Goal: Transaction & Acquisition: Purchase product/service

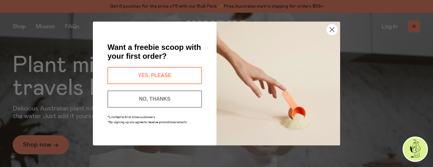
click at [116, 80] on button "YES, PLEASE" at bounding box center [154, 75] width 94 height 17
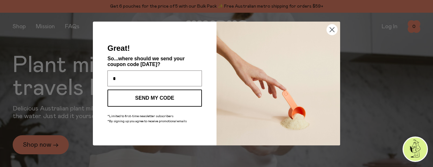
type input "**********"
click at [153, 97] on button "SEND MY CODE" at bounding box center [154, 97] width 94 height 17
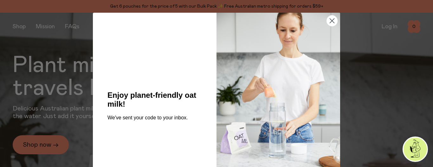
click at [334, 22] on circle "Close dialog" at bounding box center [332, 21] width 10 height 10
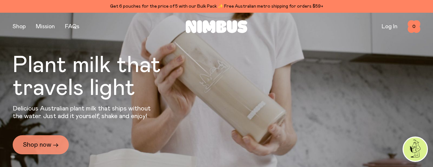
click at [48, 142] on link "Shop now →" at bounding box center [41, 144] width 56 height 19
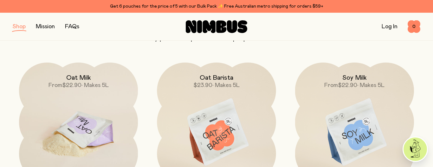
scroll to position [62, 0]
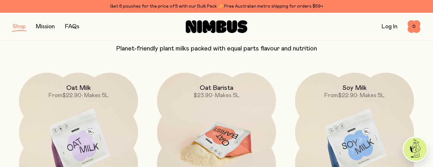
click at [228, 122] on img at bounding box center [216, 143] width 119 height 140
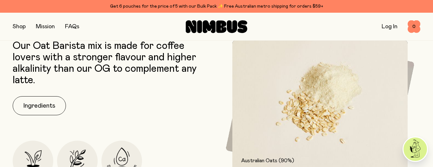
scroll to position [275, 0]
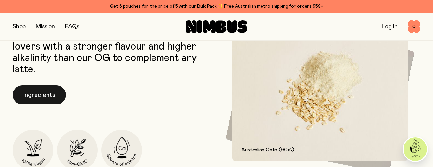
click at [44, 94] on button "Ingredients" at bounding box center [39, 94] width 53 height 19
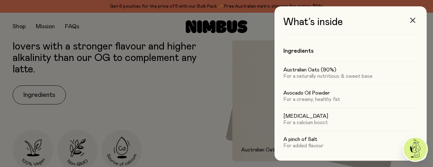
click at [412, 21] on icon "button" at bounding box center [412, 20] width 5 height 5
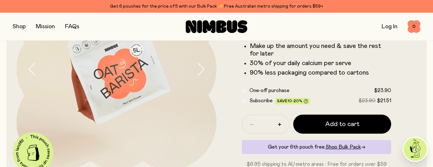
scroll to position [77, 0]
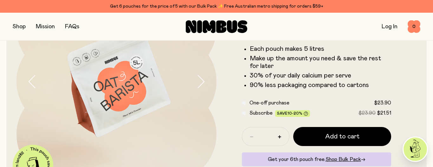
click at [19, 29] on button "button" at bounding box center [19, 26] width 13 height 9
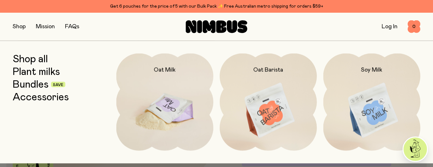
click at [163, 97] on img at bounding box center [164, 110] width 97 height 114
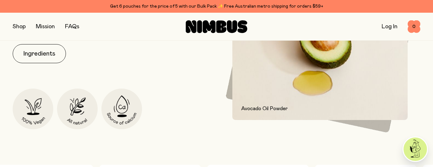
scroll to position [321, 0]
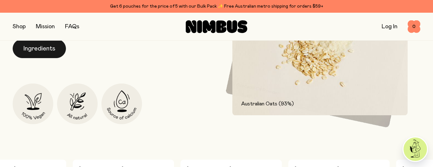
click at [36, 51] on button "Ingredients" at bounding box center [39, 48] width 53 height 19
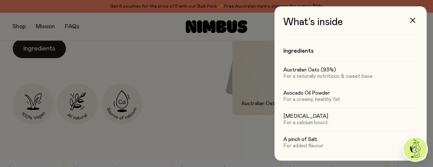
scroll to position [0, 0]
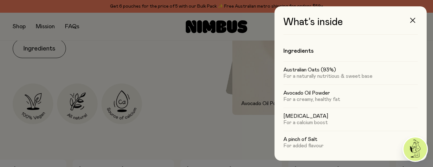
click at [413, 21] on icon "button" at bounding box center [412, 20] width 5 height 5
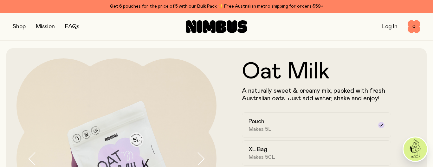
scroll to position [321, 0]
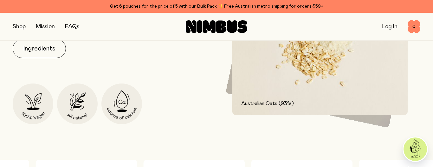
click at [18, 24] on button "button" at bounding box center [19, 26] width 13 height 9
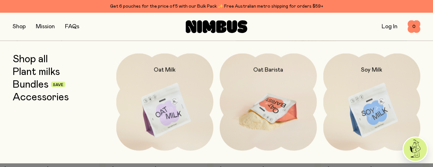
click at [258, 105] on img at bounding box center [268, 110] width 97 height 114
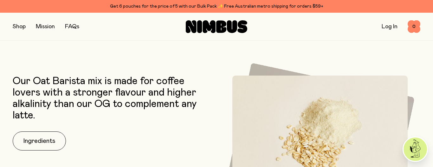
scroll to position [229, 0]
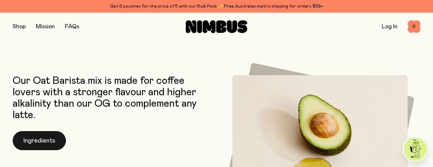
click at [42, 137] on button "Ingredients" at bounding box center [39, 140] width 53 height 19
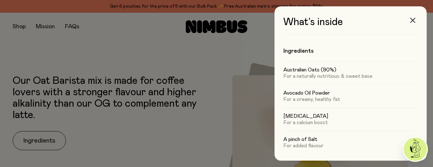
click at [414, 21] on icon "button" at bounding box center [412, 20] width 5 height 5
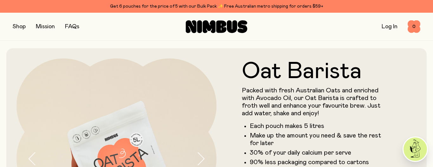
scroll to position [229, 0]
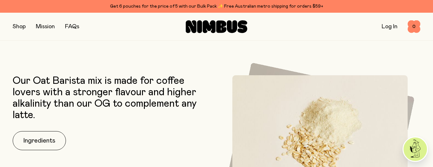
click at [20, 25] on button "button" at bounding box center [19, 26] width 13 height 9
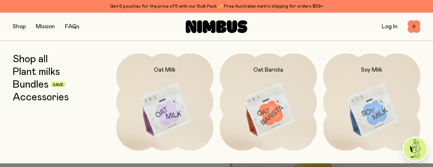
click at [55, 25] on link "Mission" at bounding box center [45, 27] width 19 height 6
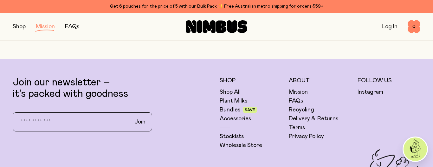
scroll to position [1177, 0]
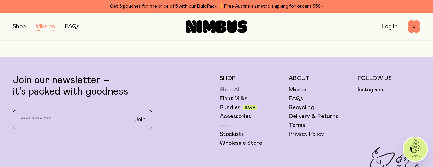
click at [233, 89] on link "Shop All" at bounding box center [230, 90] width 21 height 8
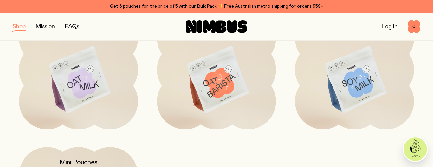
scroll to position [124, 0]
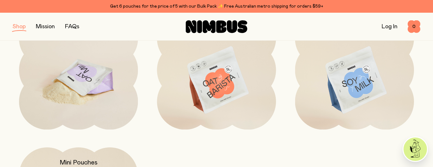
click at [81, 80] on img at bounding box center [78, 80] width 119 height 140
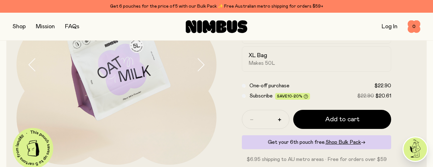
scroll to position [102, 0]
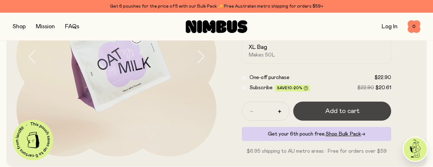
click at [336, 112] on span "Add to cart" at bounding box center [342, 111] width 34 height 9
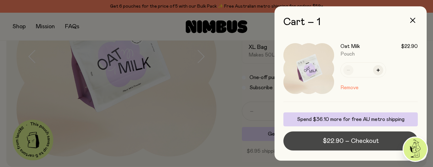
click at [329, 139] on span "$22.90 – Checkout" at bounding box center [351, 140] width 56 height 9
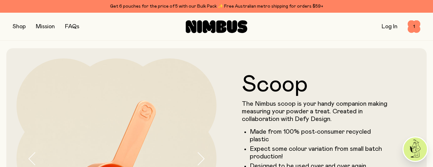
scroll to position [87, 0]
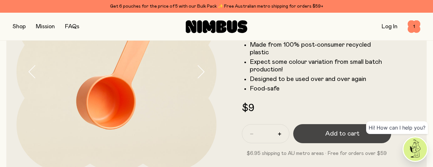
click at [344, 131] on span "Add to cart" at bounding box center [342, 133] width 34 height 9
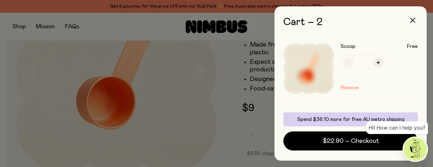
scroll to position [0, 0]
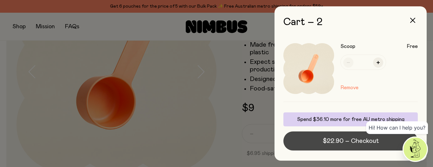
click at [330, 144] on span "$22.90 – Checkout" at bounding box center [351, 140] width 56 height 9
